Goal: Find specific page/section: Find specific page/section

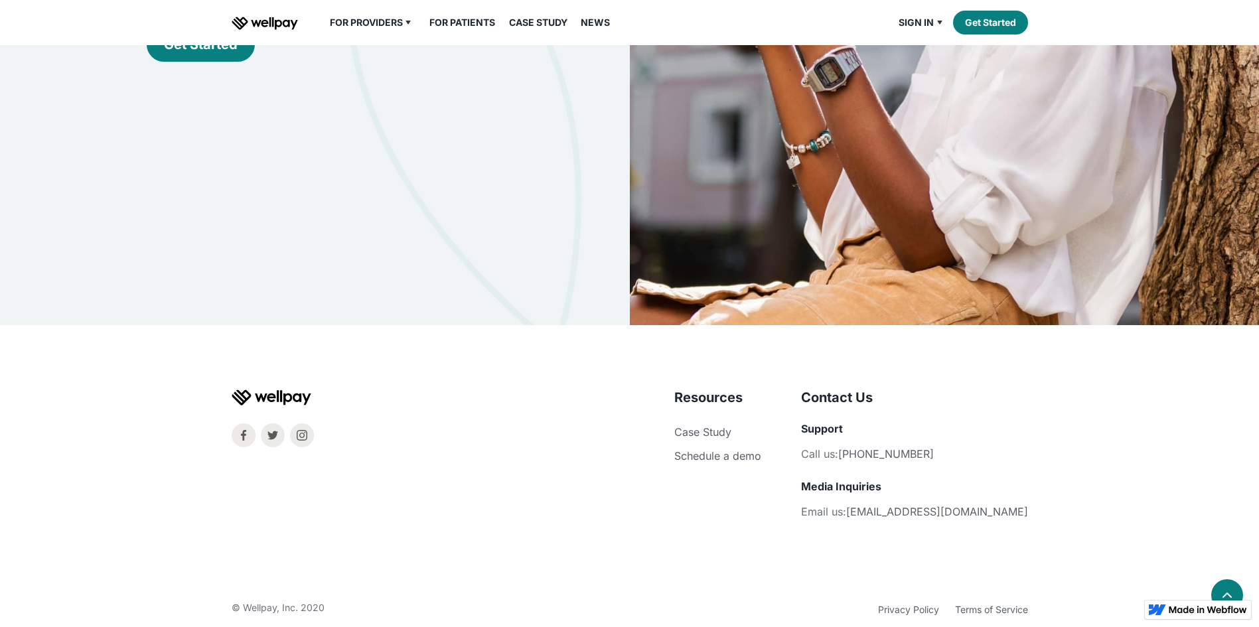
scroll to position [4027, 0]
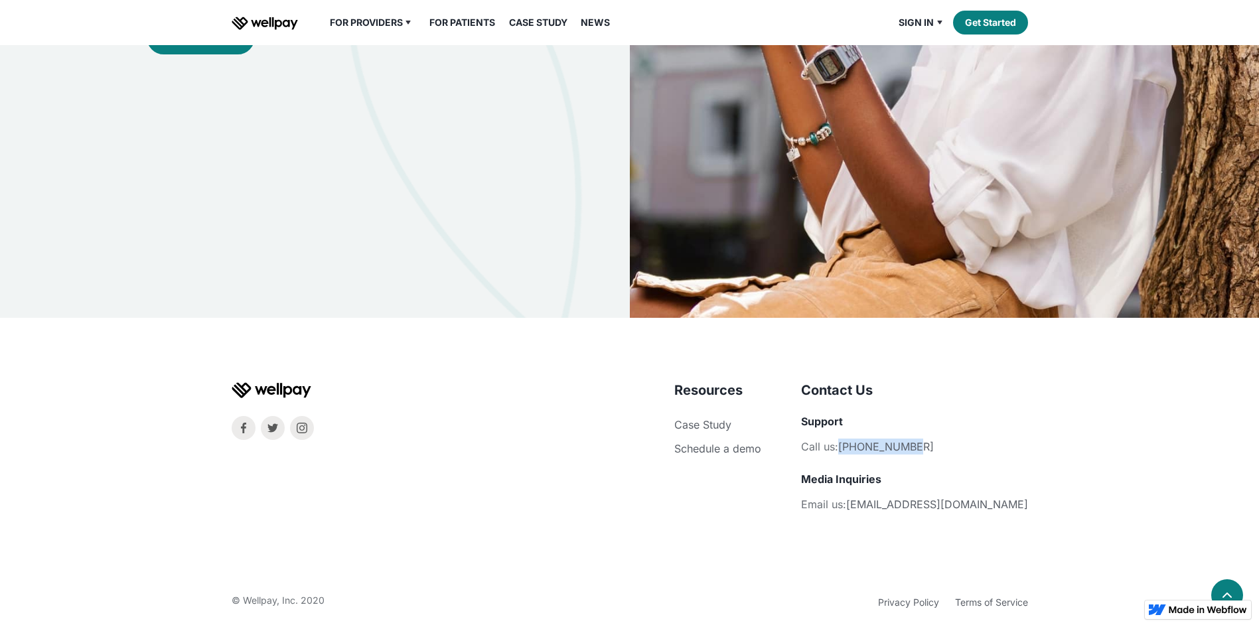
drag, startPoint x: 915, startPoint y: 431, endPoint x: 1006, endPoint y: 427, distance: 91.0
click at [1006, 437] on li "Call us: 877-561-9579" at bounding box center [914, 447] width 227 height 20
click at [1003, 437] on li "Call us: 877-561-9579" at bounding box center [914, 447] width 227 height 20
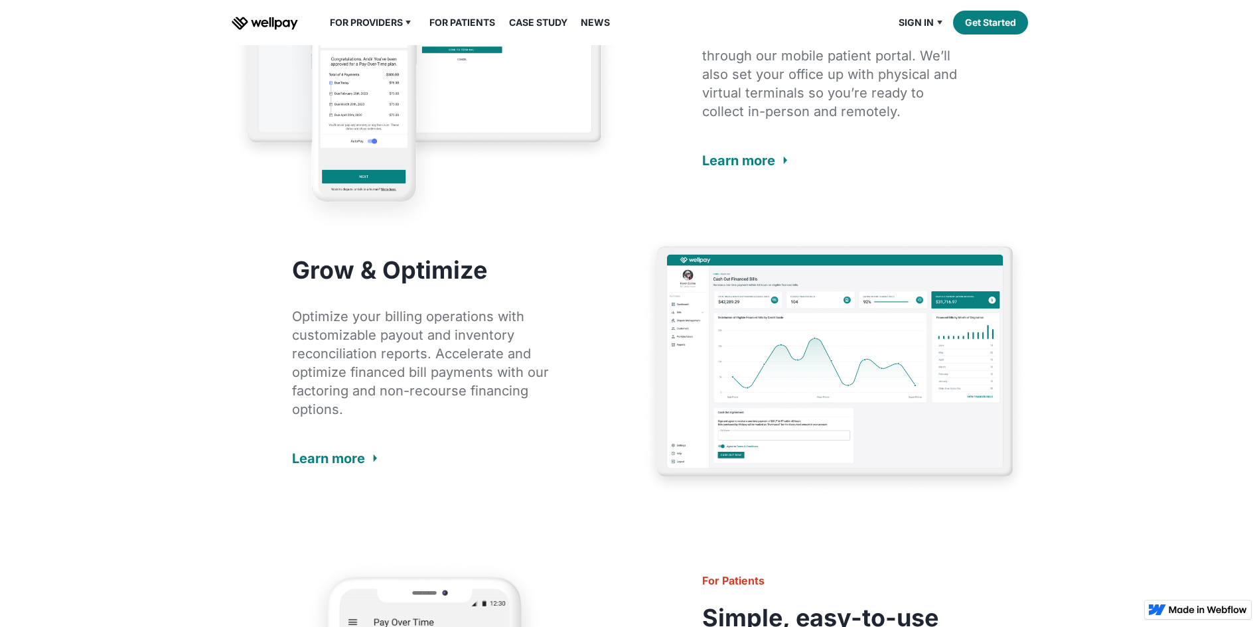
scroll to position [1505, 0]
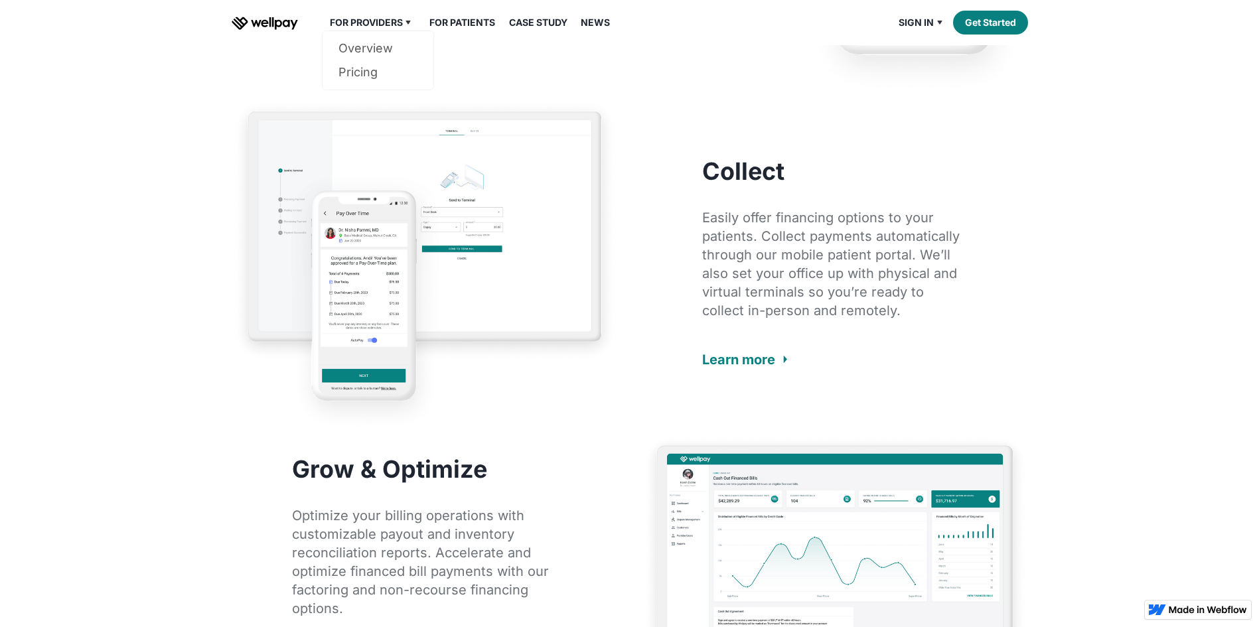
click at [342, 19] on div "For Providers" at bounding box center [366, 23] width 73 height 16
click at [358, 28] on div "For Providers" at bounding box center [366, 23] width 73 height 16
click at [362, 50] on link "Overview" at bounding box center [378, 49] width 79 height 24
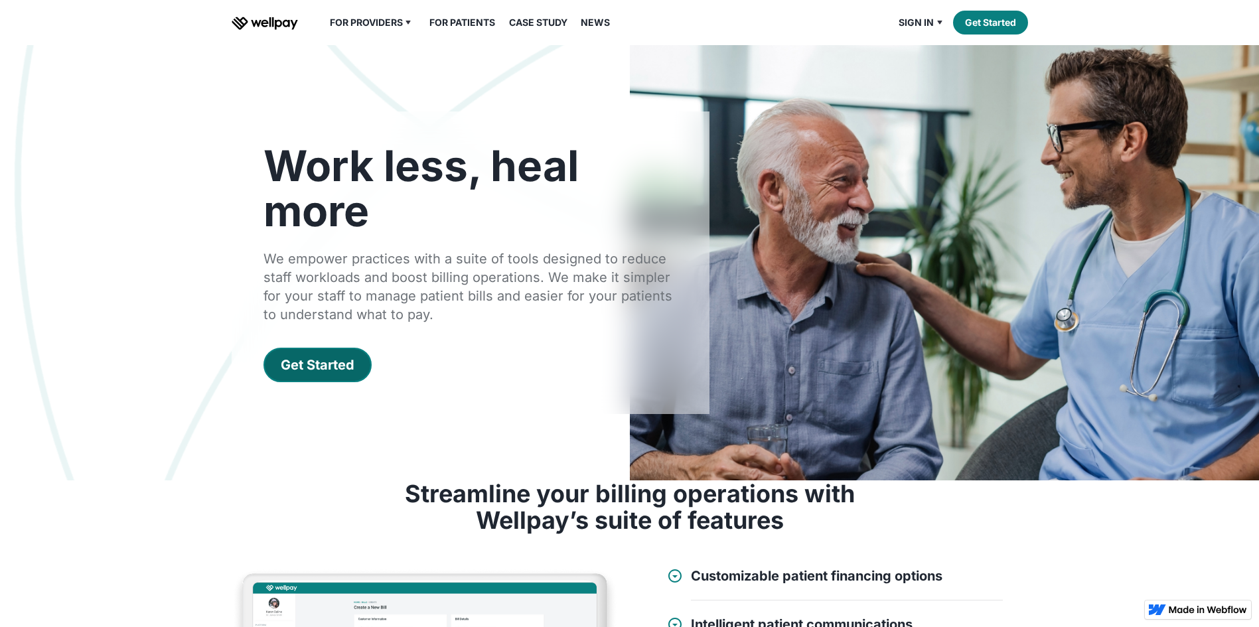
click at [346, 367] on div "Get Started" at bounding box center [318, 365] width 74 height 19
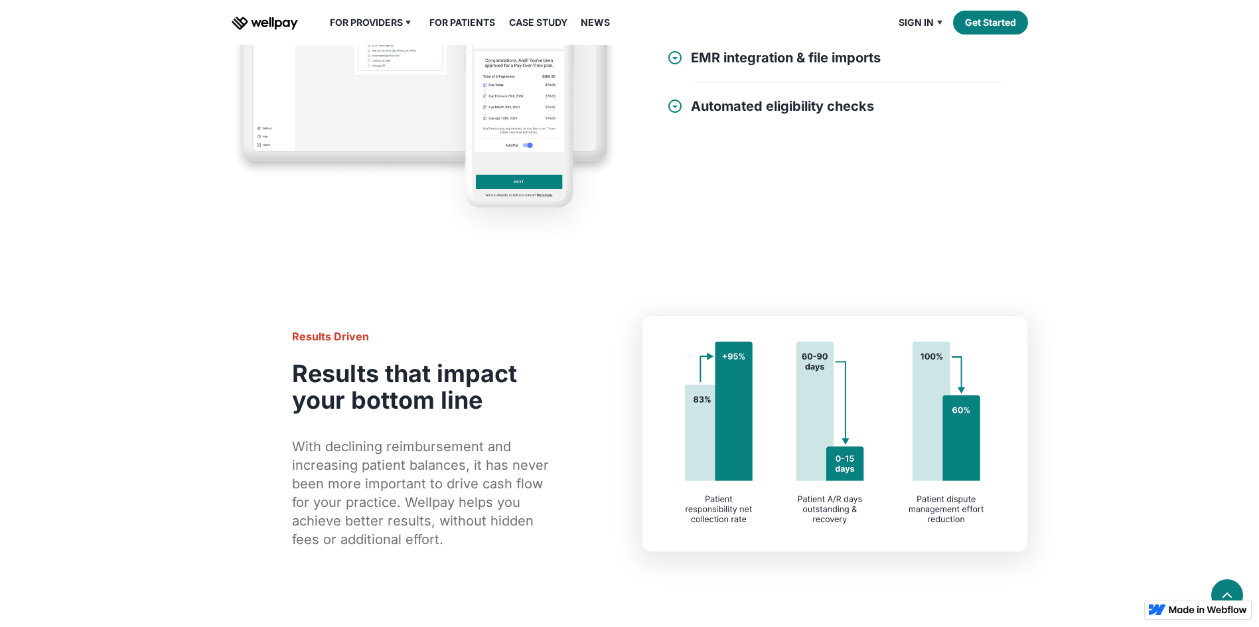
scroll to position [929, 0]
